Goal: Task Accomplishment & Management: Use online tool/utility

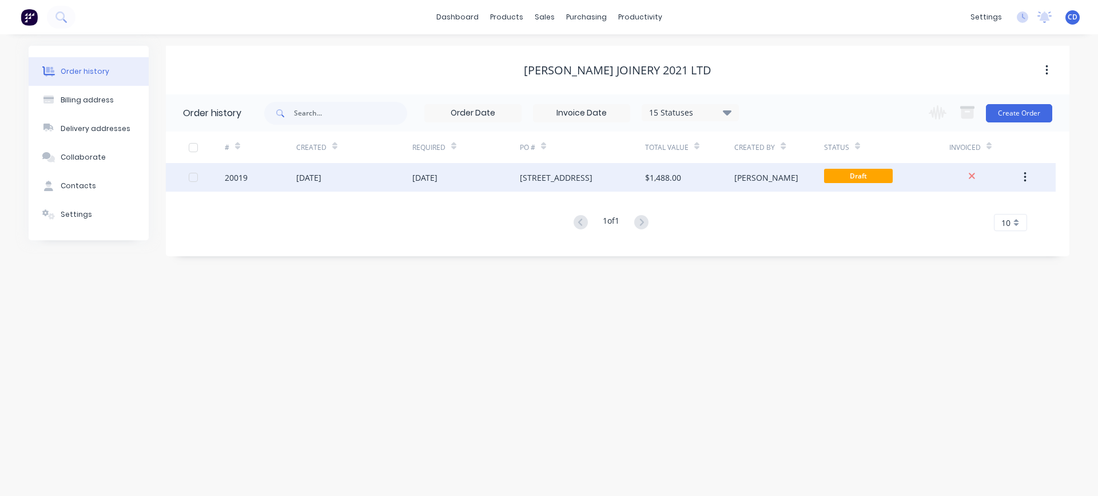
click at [343, 177] on div "[DATE]" at bounding box center [354, 177] width 116 height 29
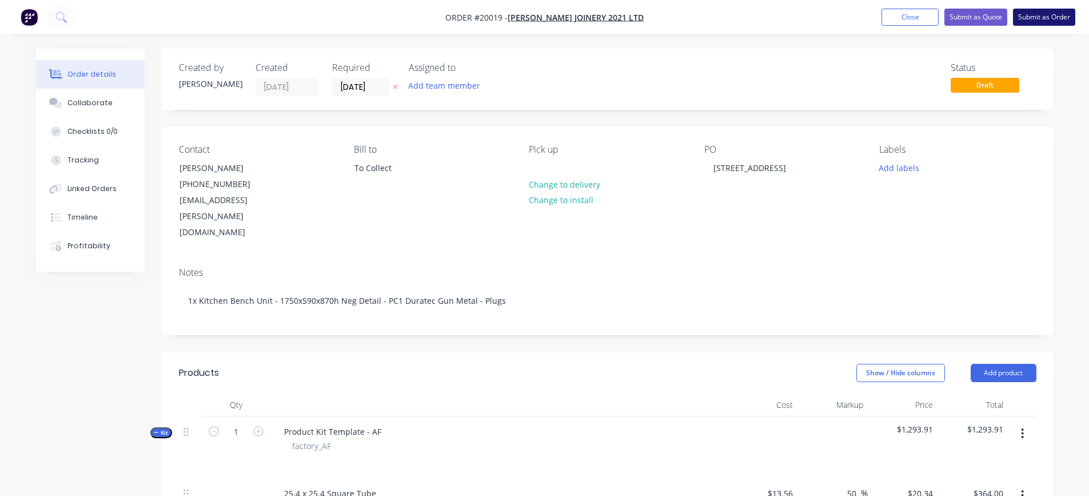
click at [1044, 18] on button "Submit as Order" at bounding box center [1044, 17] width 62 height 17
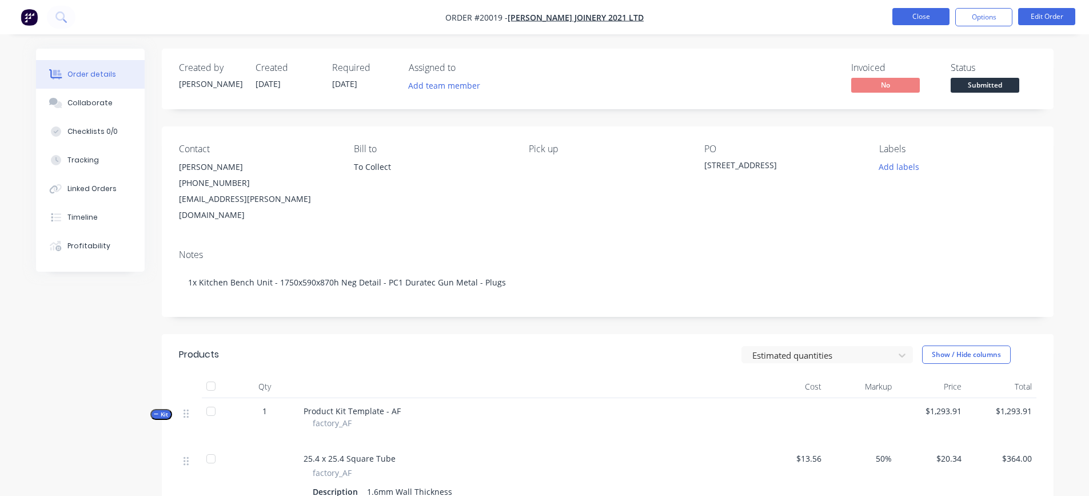
click at [920, 17] on button "Close" at bounding box center [920, 16] width 57 height 17
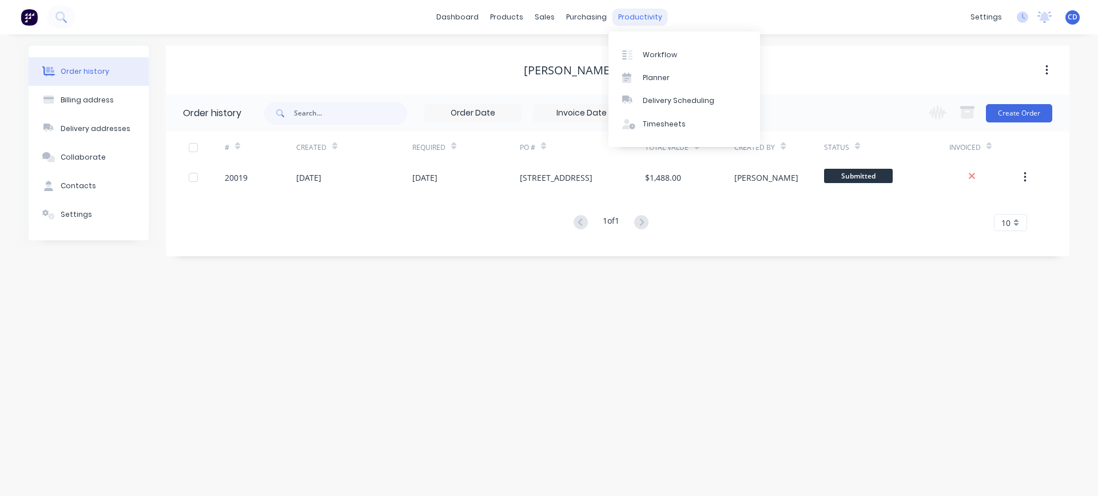
click at [627, 18] on div "productivity" at bounding box center [639, 17] width 55 height 17
click at [643, 56] on div "Workflow" at bounding box center [660, 55] width 34 height 10
